Goal: Communication & Community: Answer question/provide support

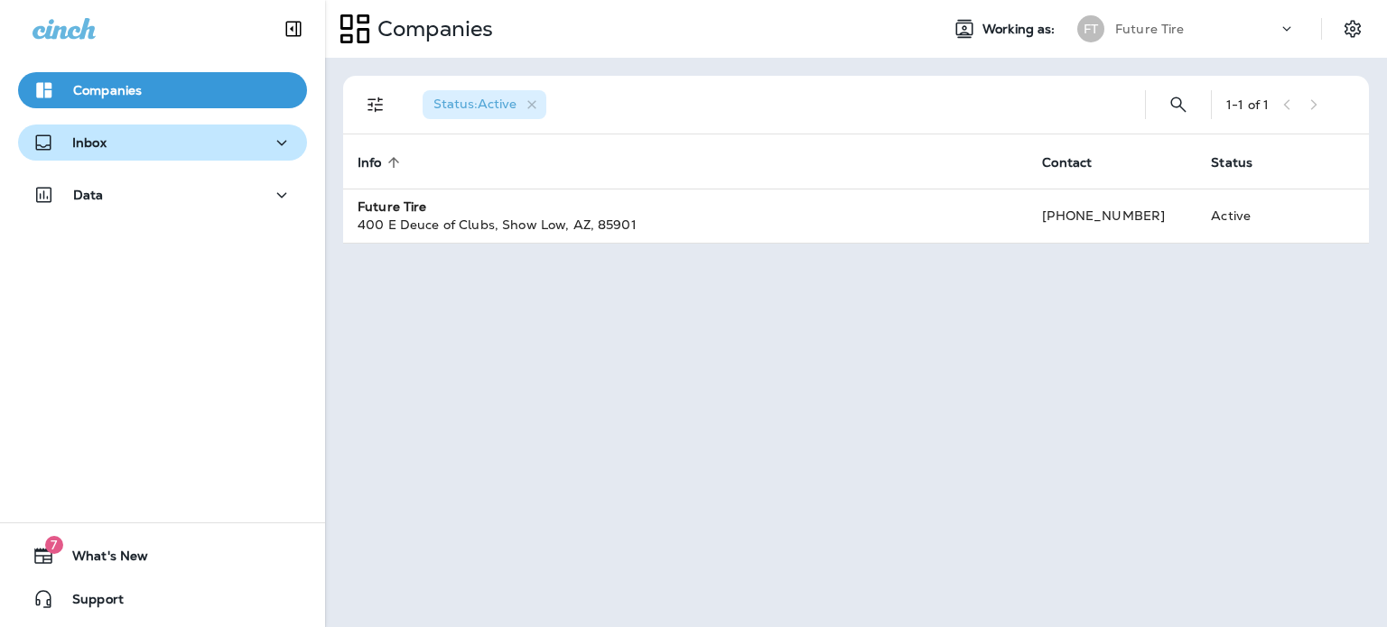
click at [99, 141] on p "Inbox" at bounding box center [89, 142] width 34 height 14
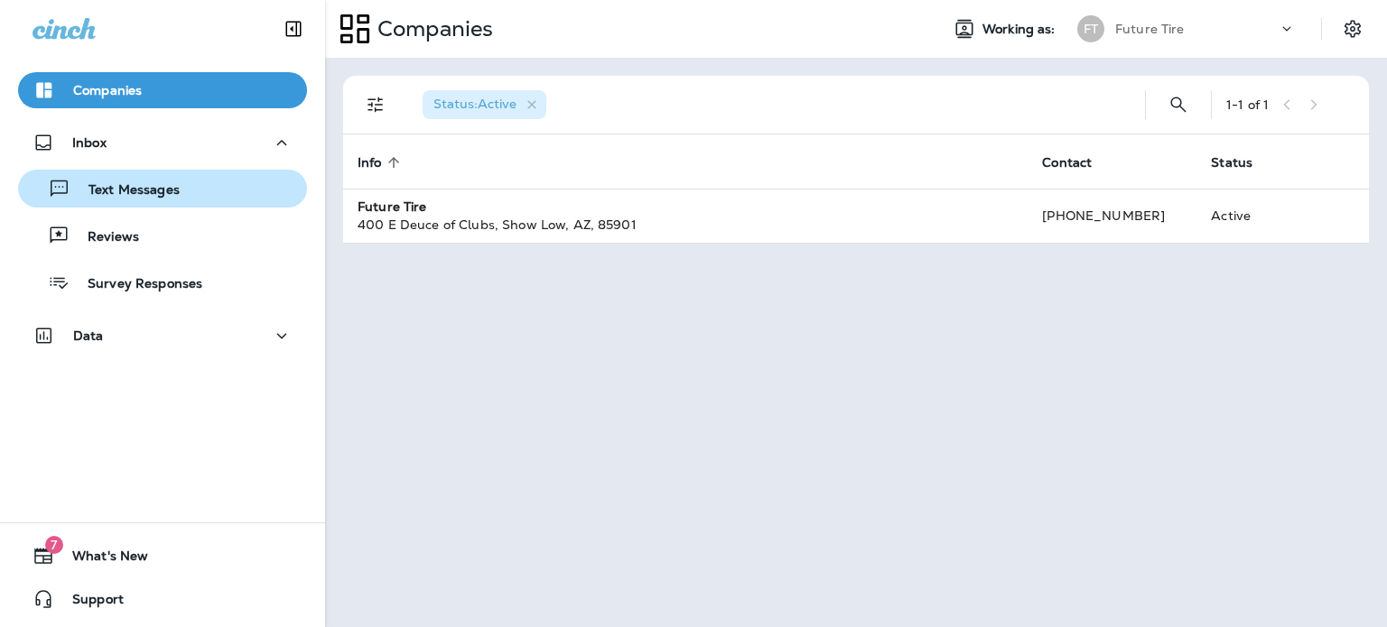
click at [130, 188] on p "Text Messages" at bounding box center [124, 190] width 109 height 17
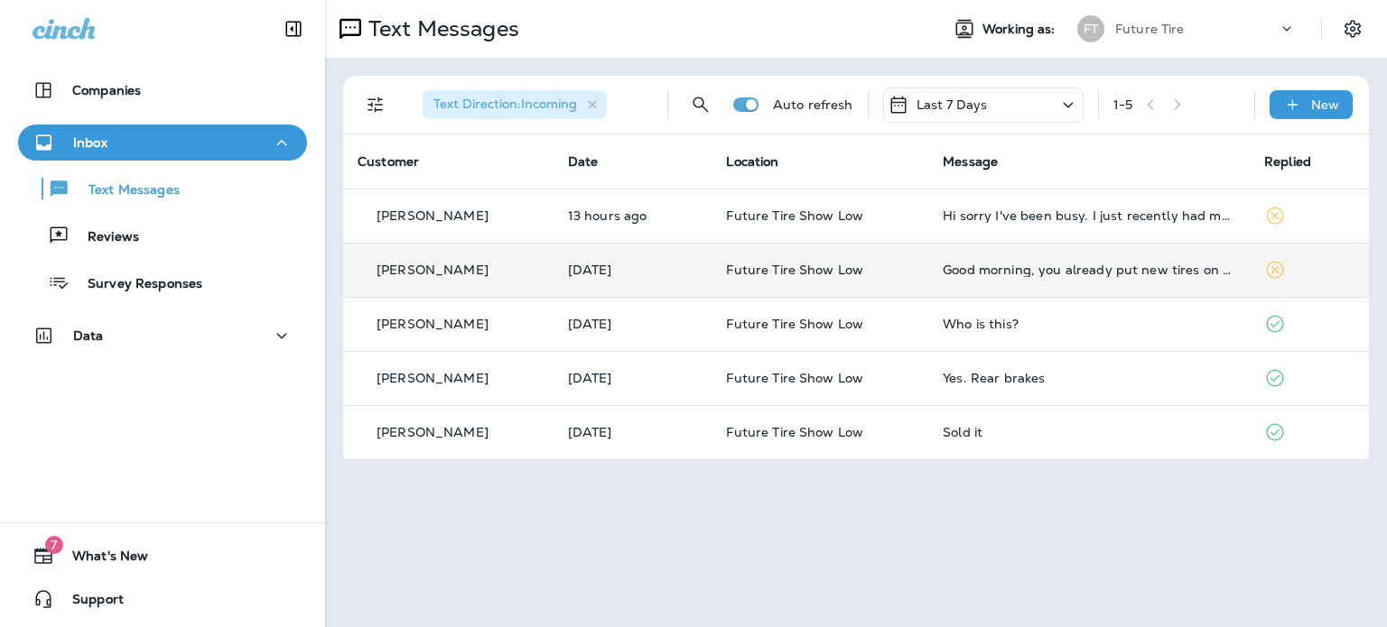
click at [494, 276] on div "[PERSON_NAME]" at bounding box center [447, 270] width 181 height 19
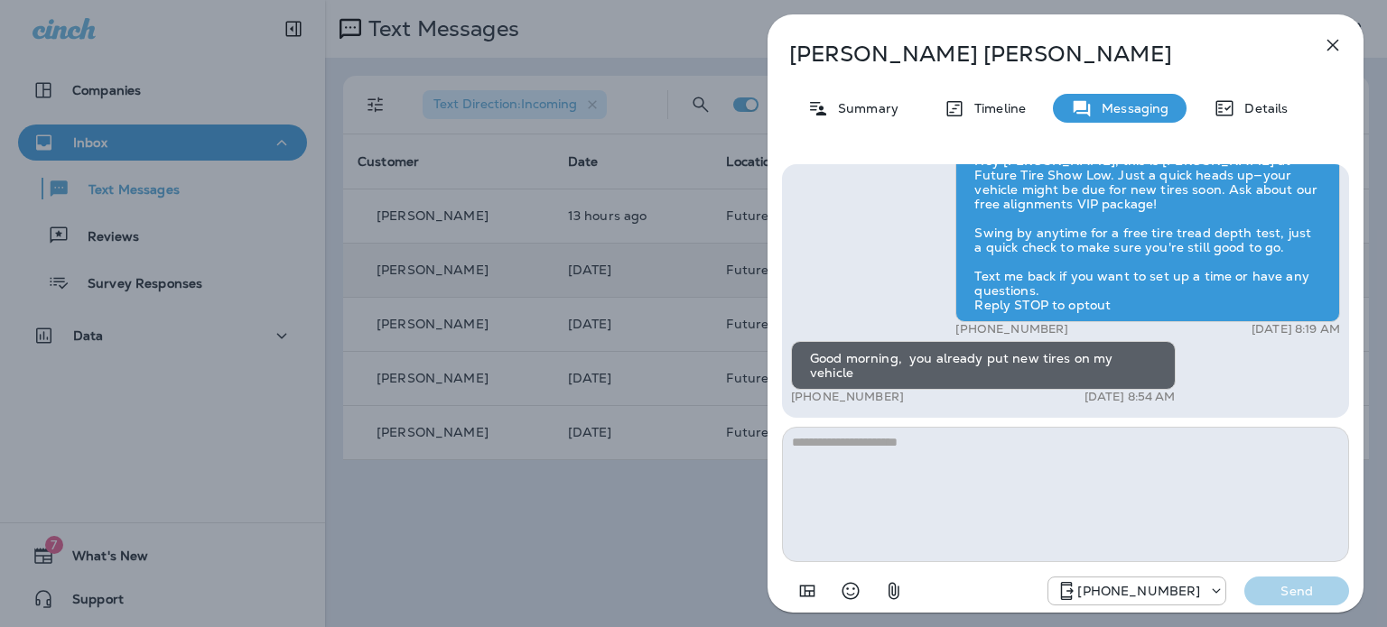
click at [855, 445] on textarea at bounding box center [1065, 494] width 567 height 135
type textarea "**********"
click at [1292, 597] on p "Send" at bounding box center [1296, 591] width 76 height 16
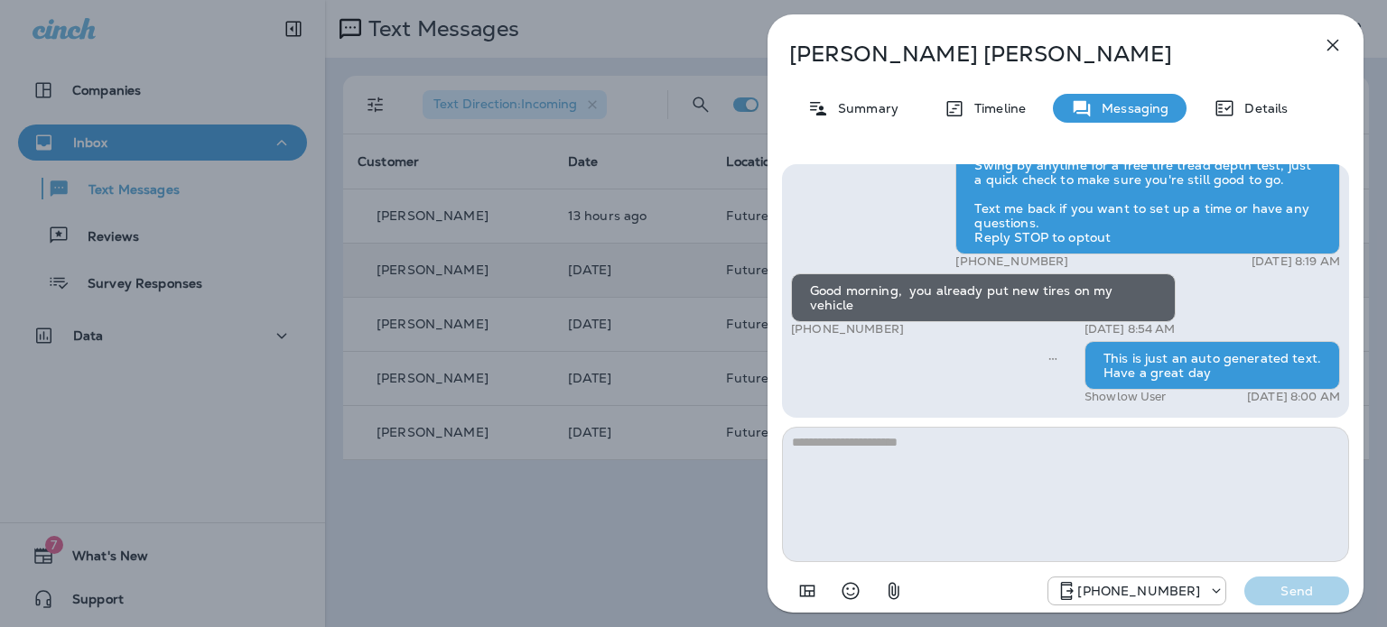
click at [1331, 44] on icon "button" at bounding box center [1333, 46] width 12 height 12
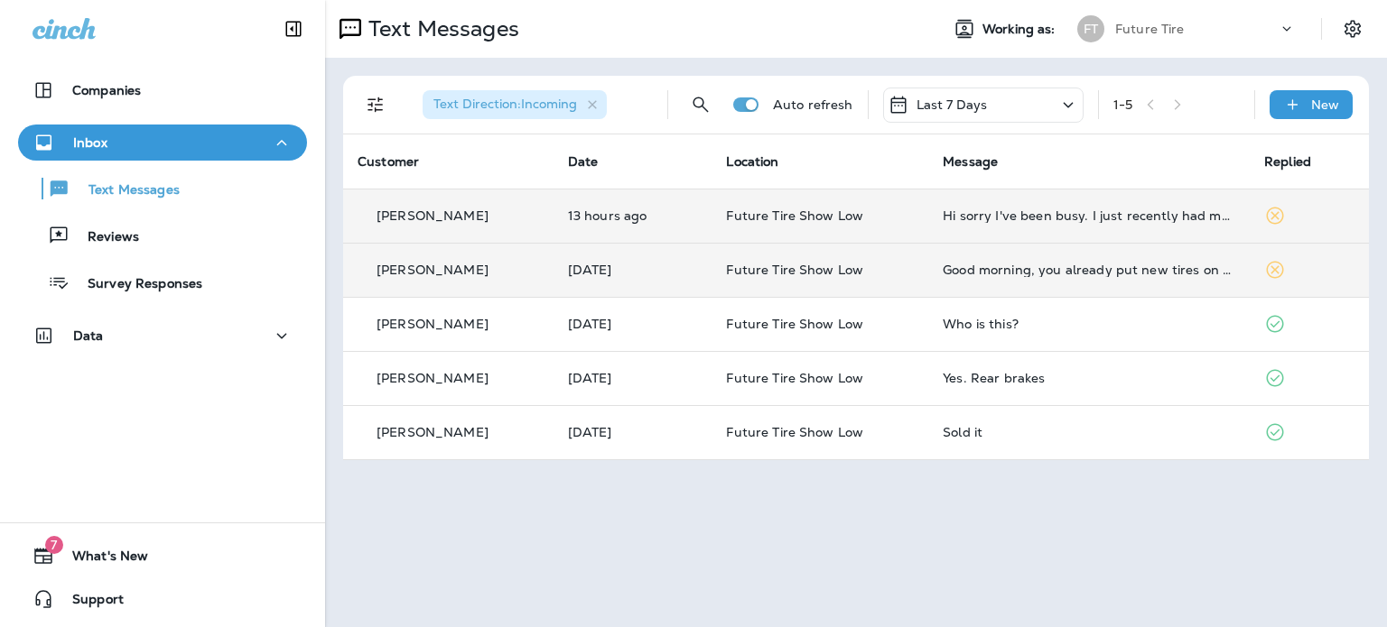
click at [435, 213] on p "[PERSON_NAME]" at bounding box center [432, 216] width 112 height 14
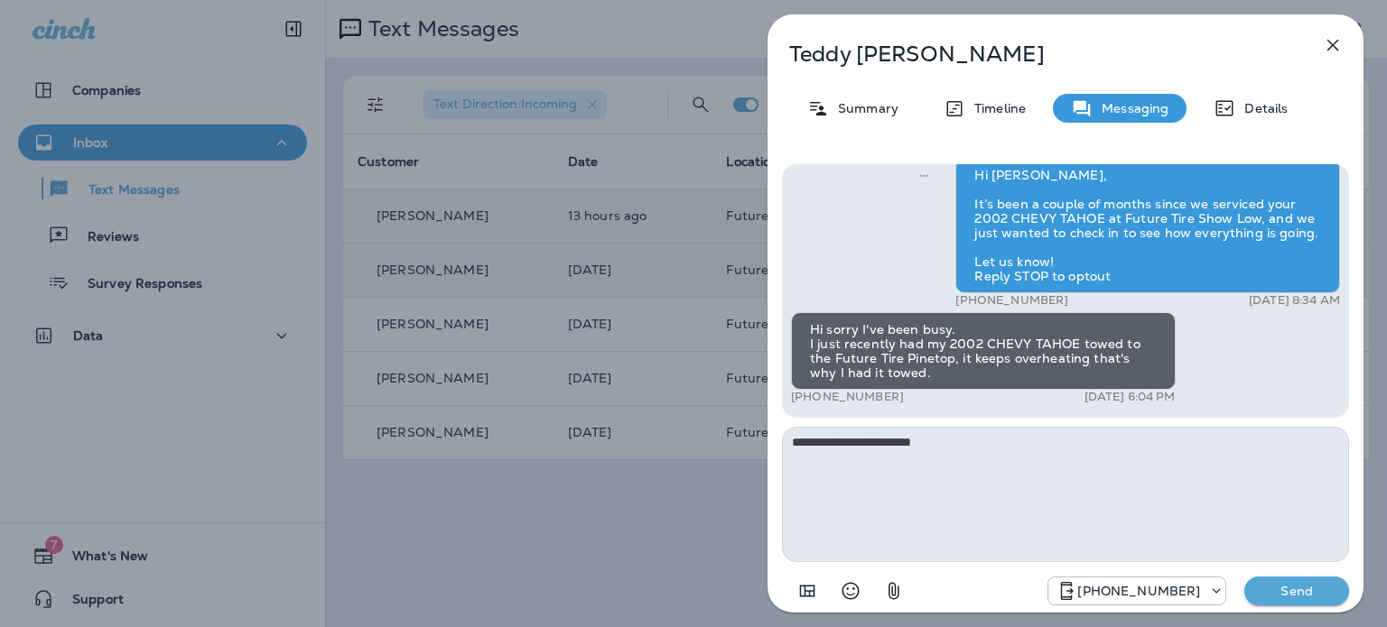
type textarea "**********"
click at [1292, 593] on p "Send" at bounding box center [1296, 591] width 76 height 16
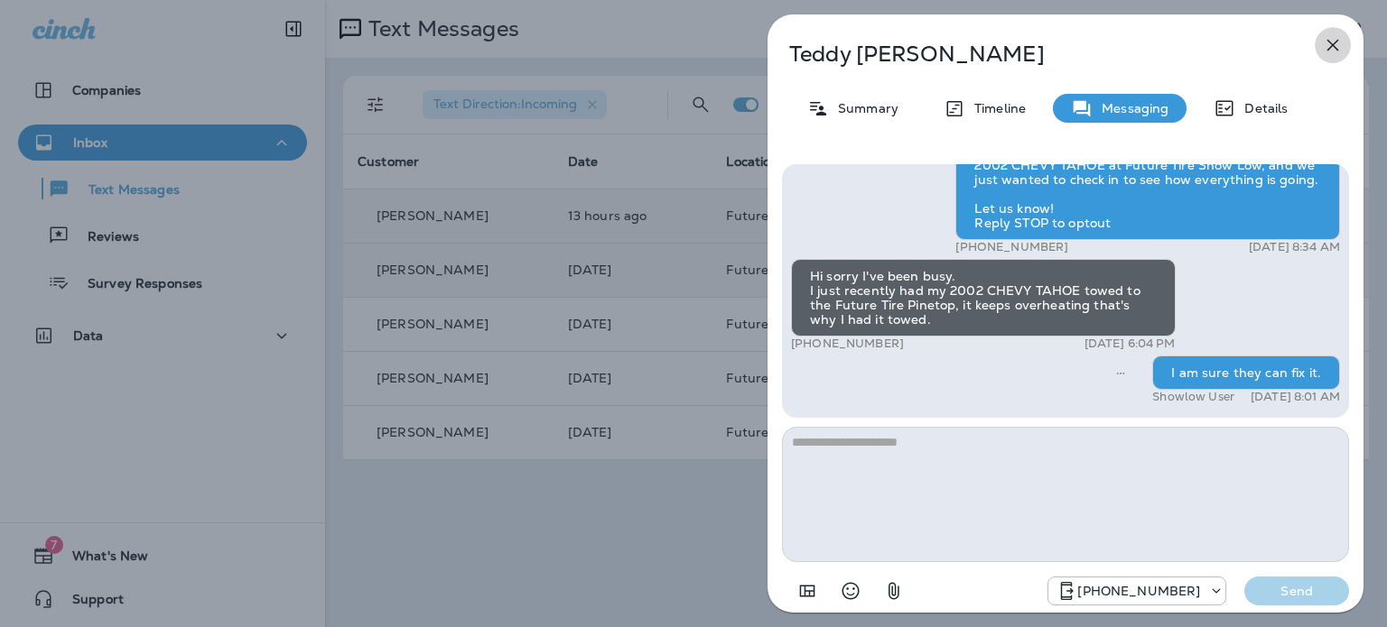
click at [1331, 47] on icon "button" at bounding box center [1333, 46] width 12 height 12
